Goal: Subscribe to service/newsletter

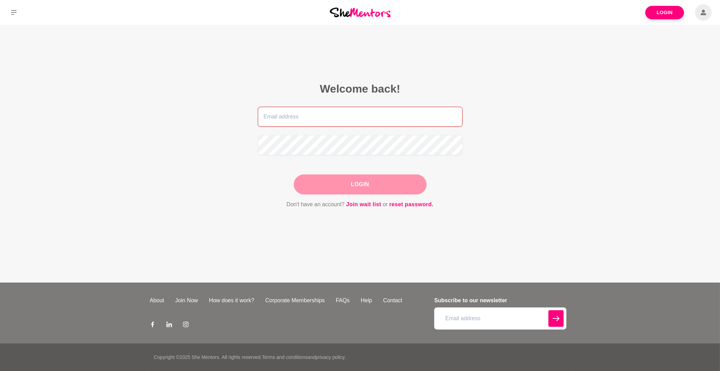
type input "Julz111@optusnet.com.au"
click at [365, 183] on div "Login" at bounding box center [360, 185] width 133 height 20
click at [362, 182] on button "Login" at bounding box center [360, 185] width 133 height 20
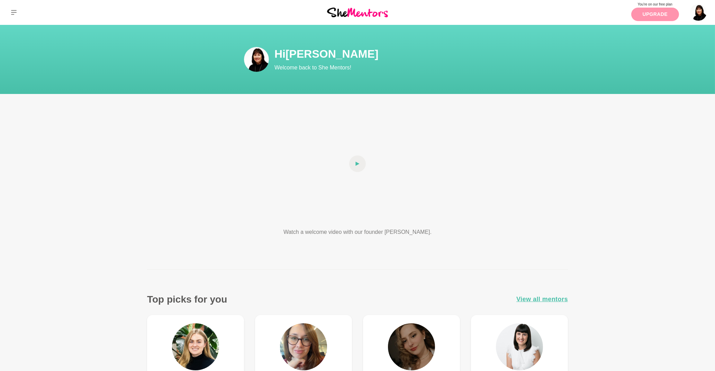
click at [648, 13] on link "Upgrade" at bounding box center [655, 14] width 48 height 13
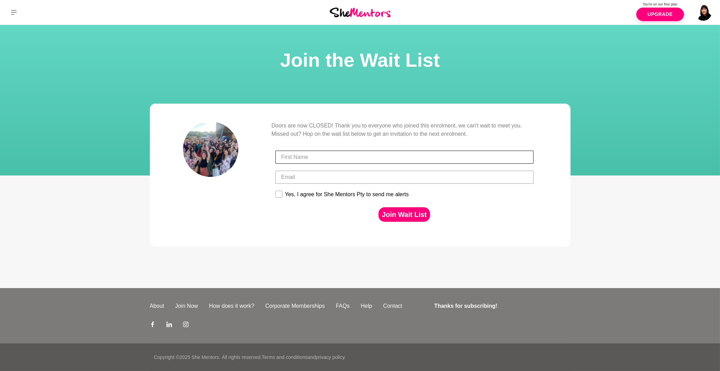
click at [320, 156] on input "First Name" at bounding box center [404, 157] width 258 height 13
type input "Julie"
type input "Julz111@optusnet.com.au"
click at [275, 195] on icon at bounding box center [278, 194] width 7 height 7
click at [275, 191] on input "Yes, I agree for She Mentors Pty to send me alerts" at bounding box center [275, 191] width 0 height 0
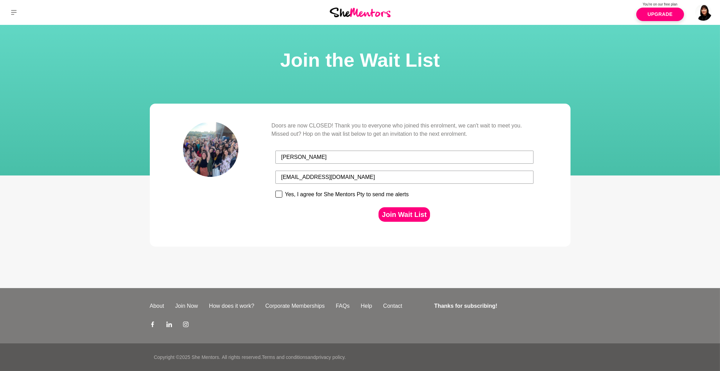
checkbox input "true"
click at [411, 214] on button "Join Wait List" at bounding box center [404, 215] width 52 height 15
